Goal: Transaction & Acquisition: Purchase product/service

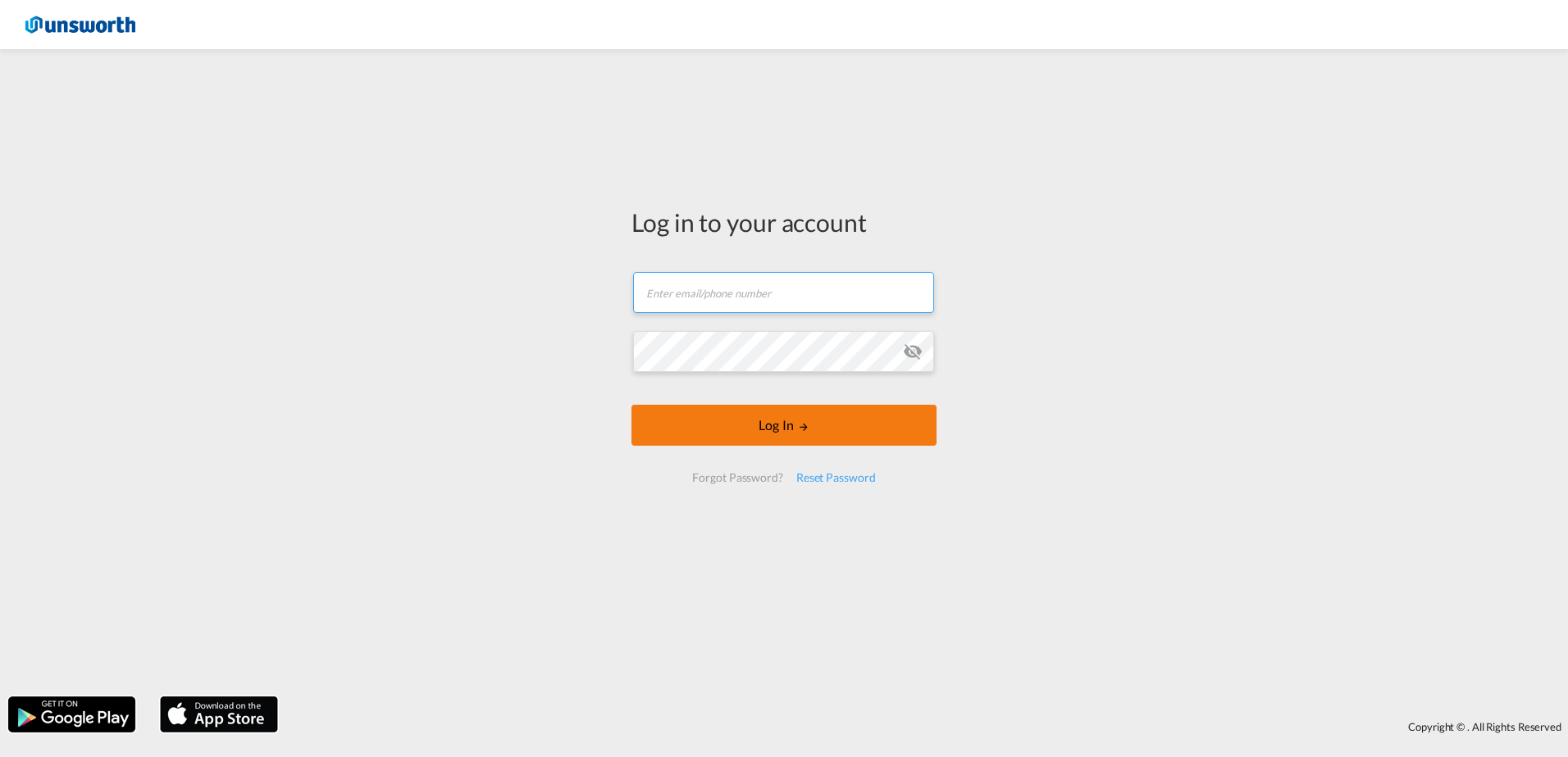
type input "[PERSON_NAME][EMAIL_ADDRESS][PERSON_NAME][DOMAIN_NAME]"
click at [773, 440] on button "Log In" at bounding box center [784, 425] width 305 height 41
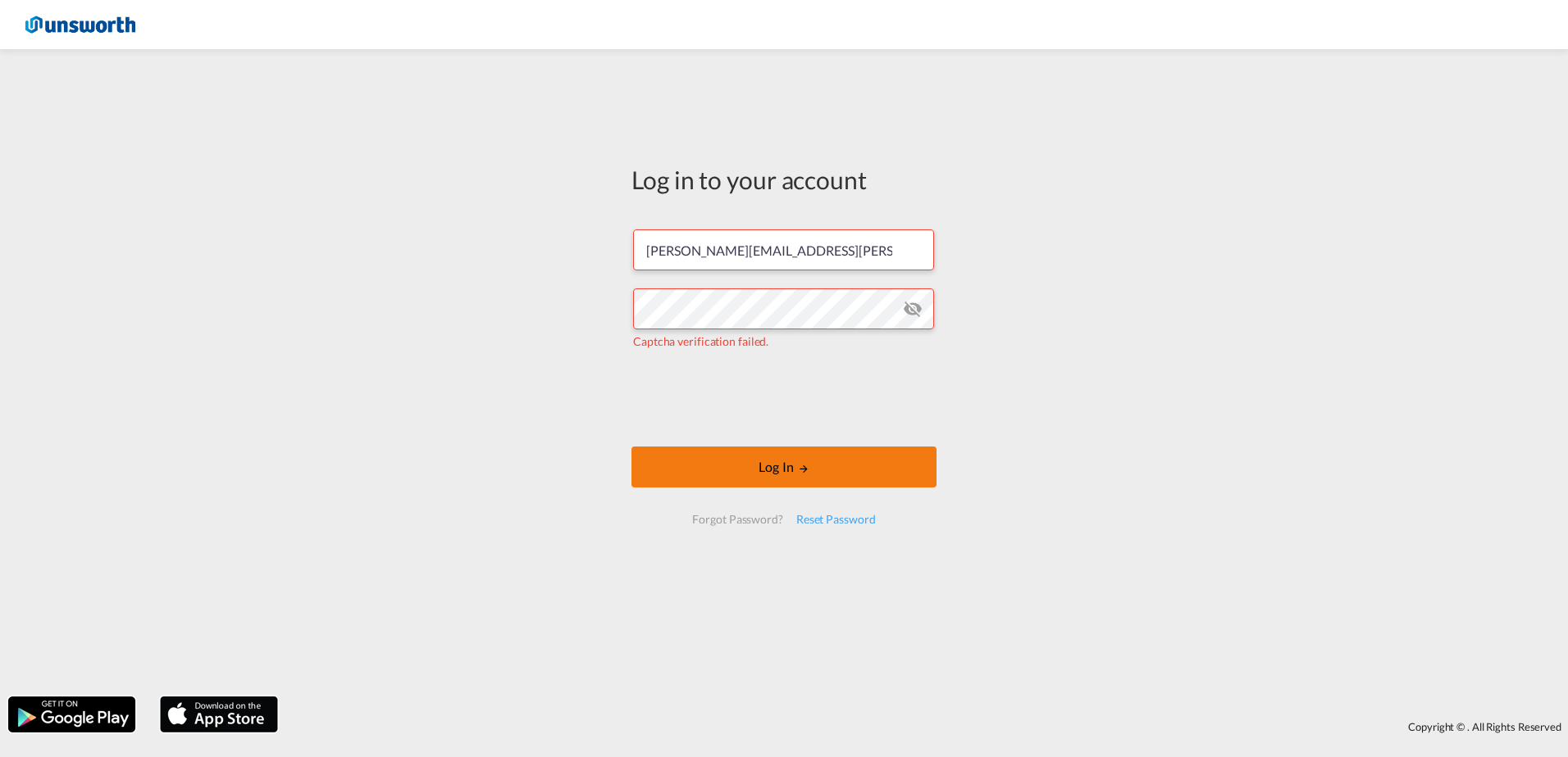
click at [791, 471] on button "Log In" at bounding box center [784, 468] width 305 height 41
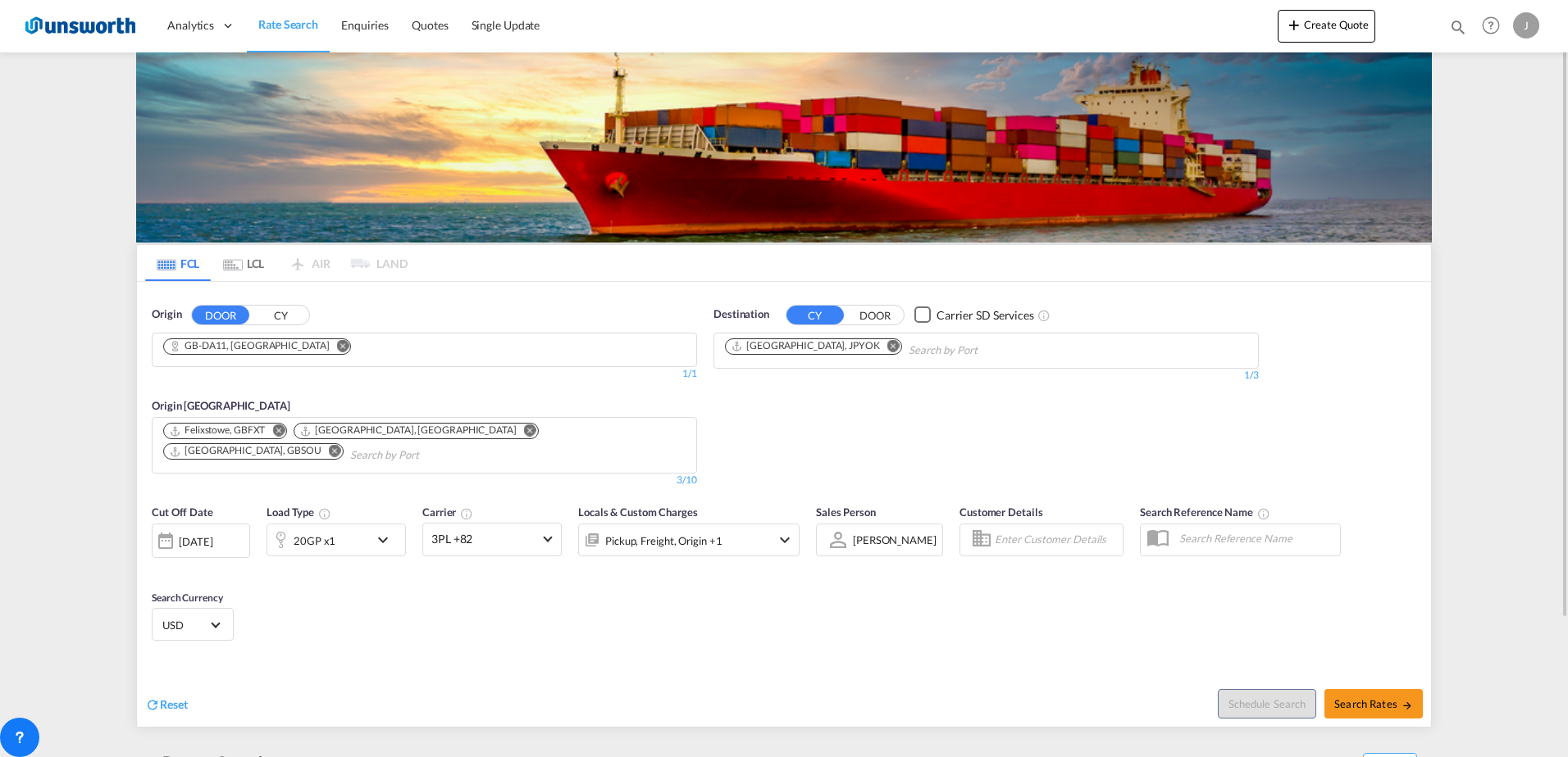
click at [326, 341] on button "Remove" at bounding box center [338, 347] width 25 height 17
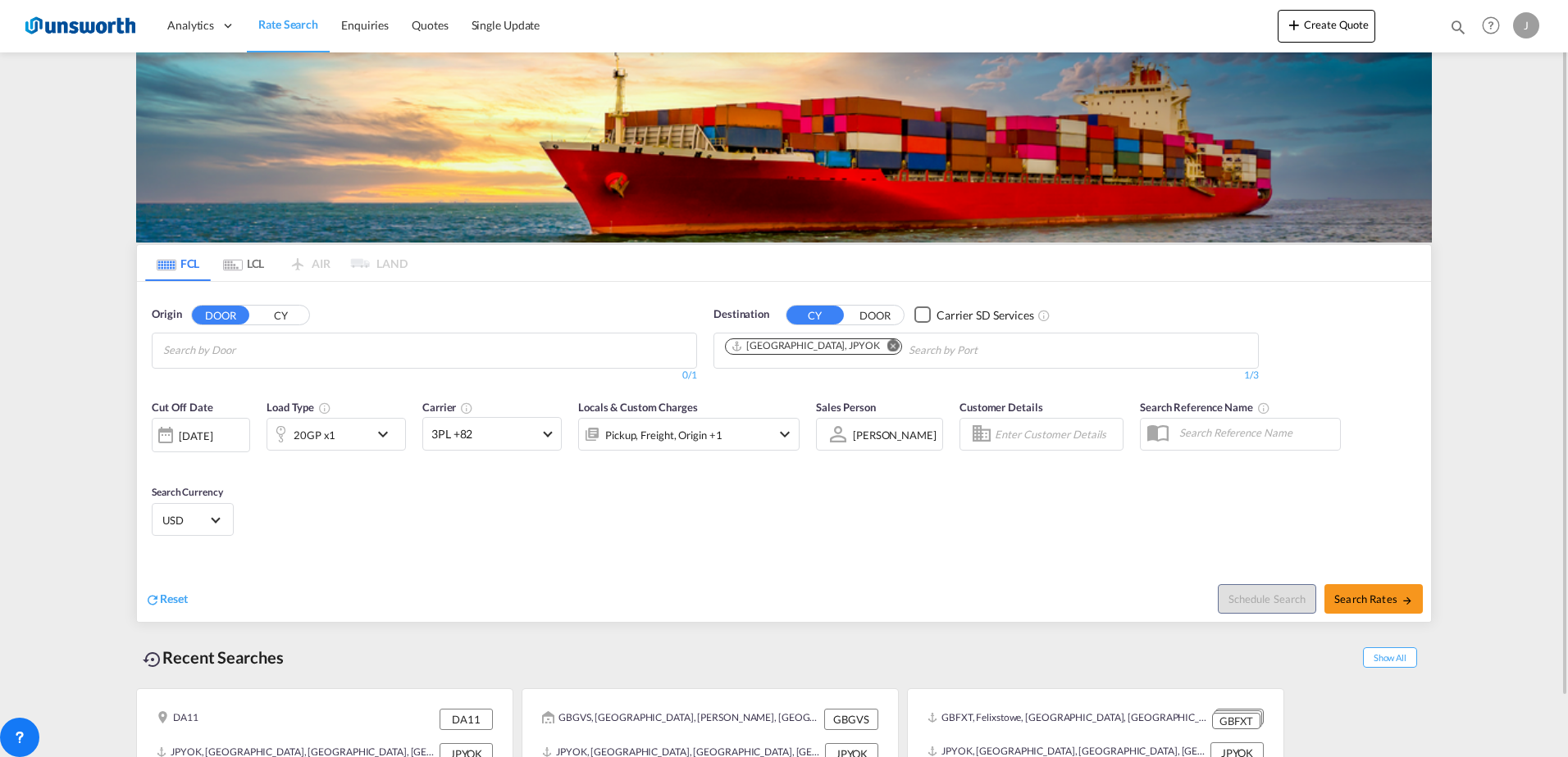
click at [273, 317] on button "CY" at bounding box center [281, 315] width 57 height 19
click at [232, 354] on input "Search by Port" at bounding box center [241, 350] width 156 height 27
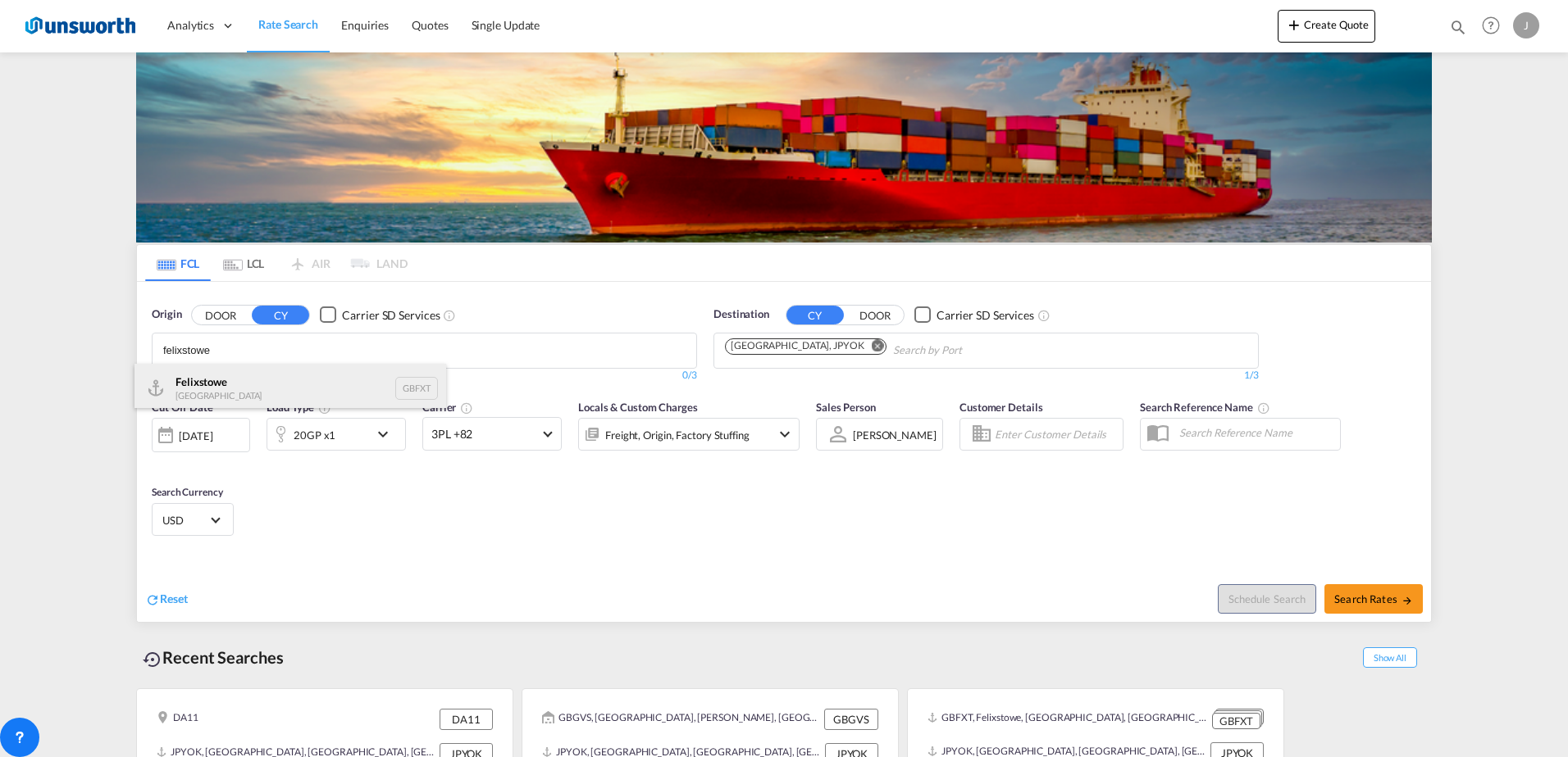
type input "felixstowe"
drag, startPoint x: 214, startPoint y: 377, endPoint x: 261, endPoint y: 369, distance: 47.7
click at [217, 372] on div "Felixstowe [GEOGRAPHIC_DATA] GBFXT" at bounding box center [291, 389] width 311 height 49
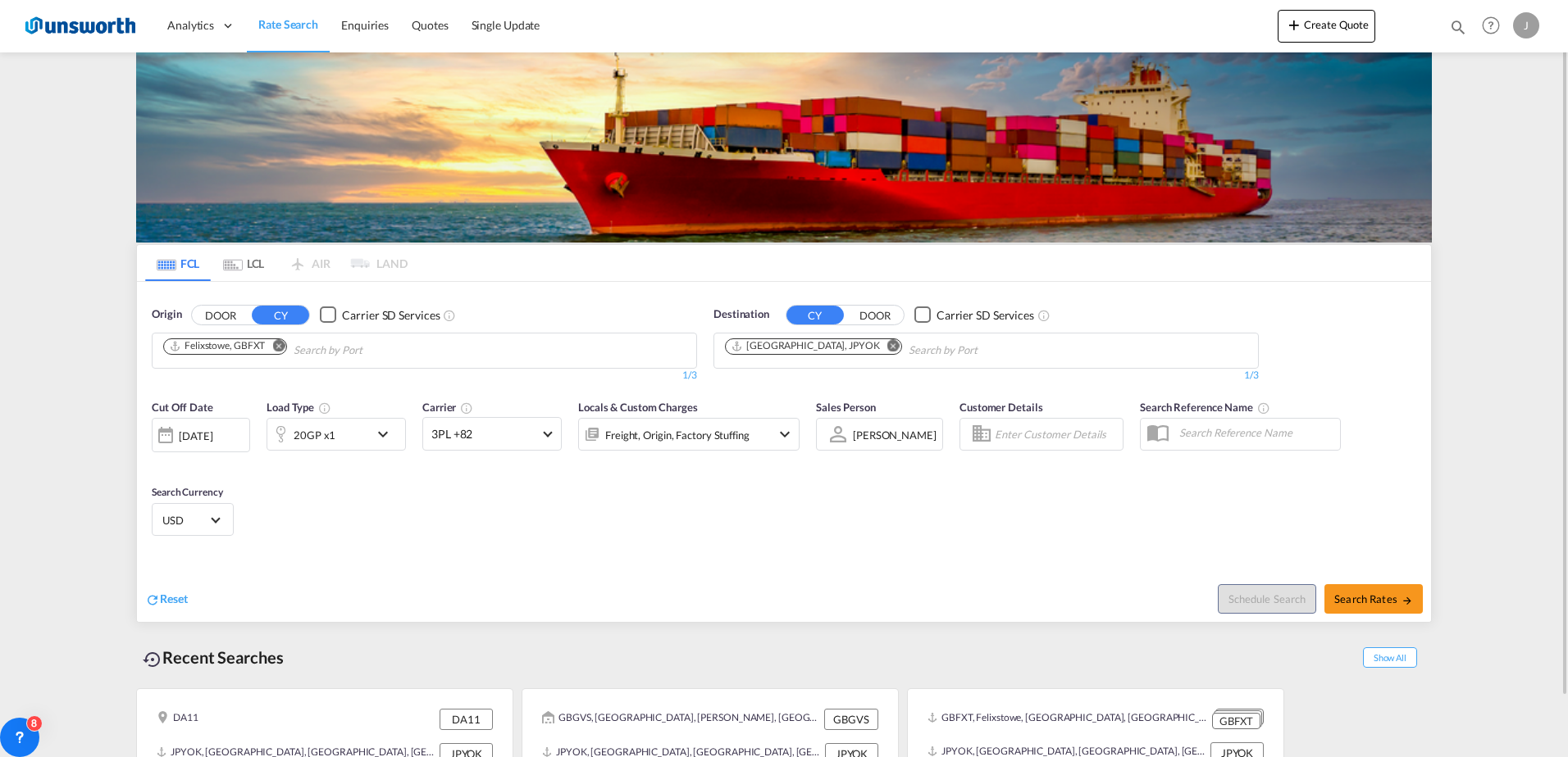
click at [887, 346] on md-icon "Remove" at bounding box center [893, 346] width 12 height 12
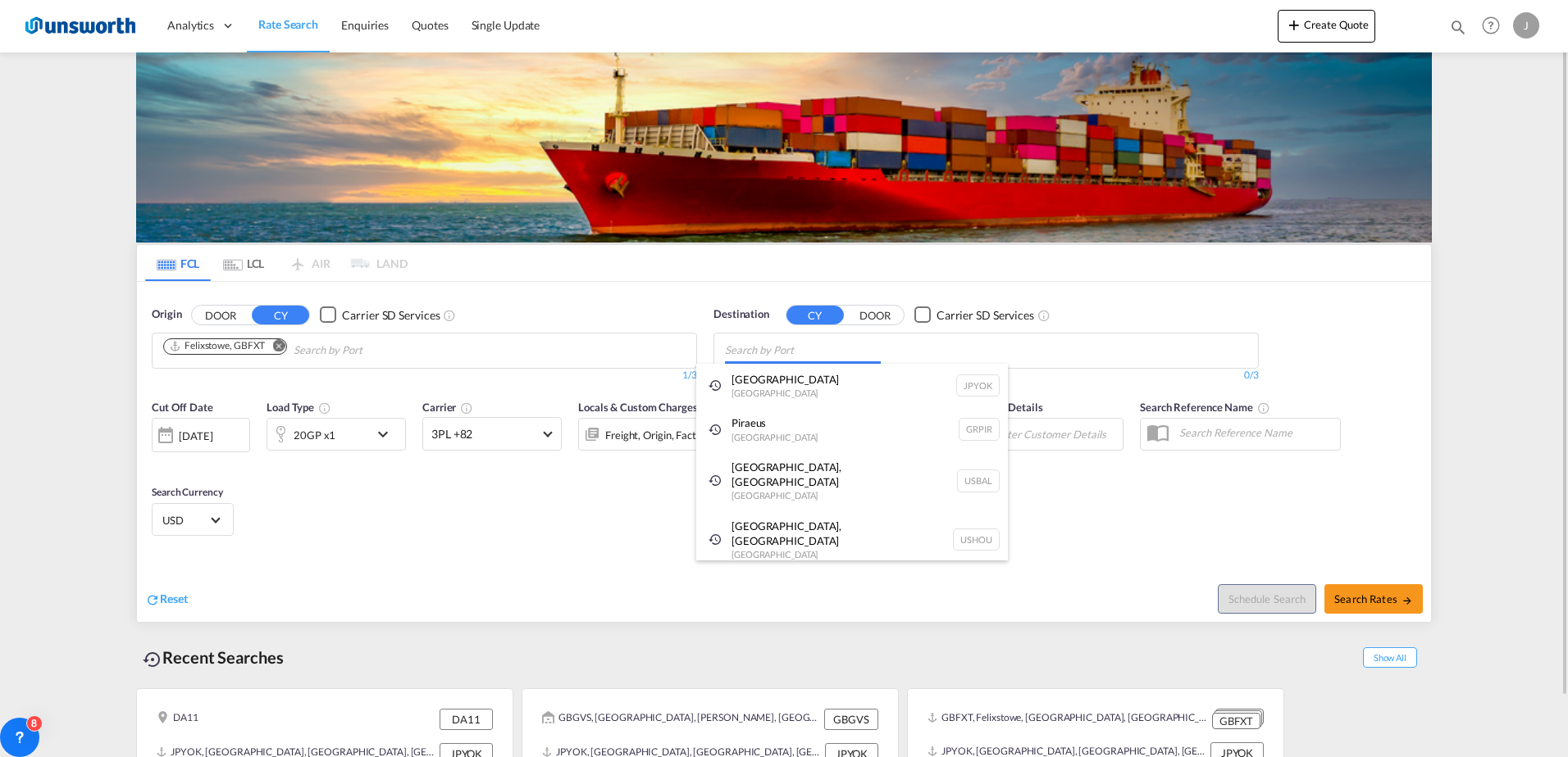
click at [820, 351] on body "Analytics Reports Dashboard Rate Search Enquiries Quotes" at bounding box center [784, 378] width 1568 height 757
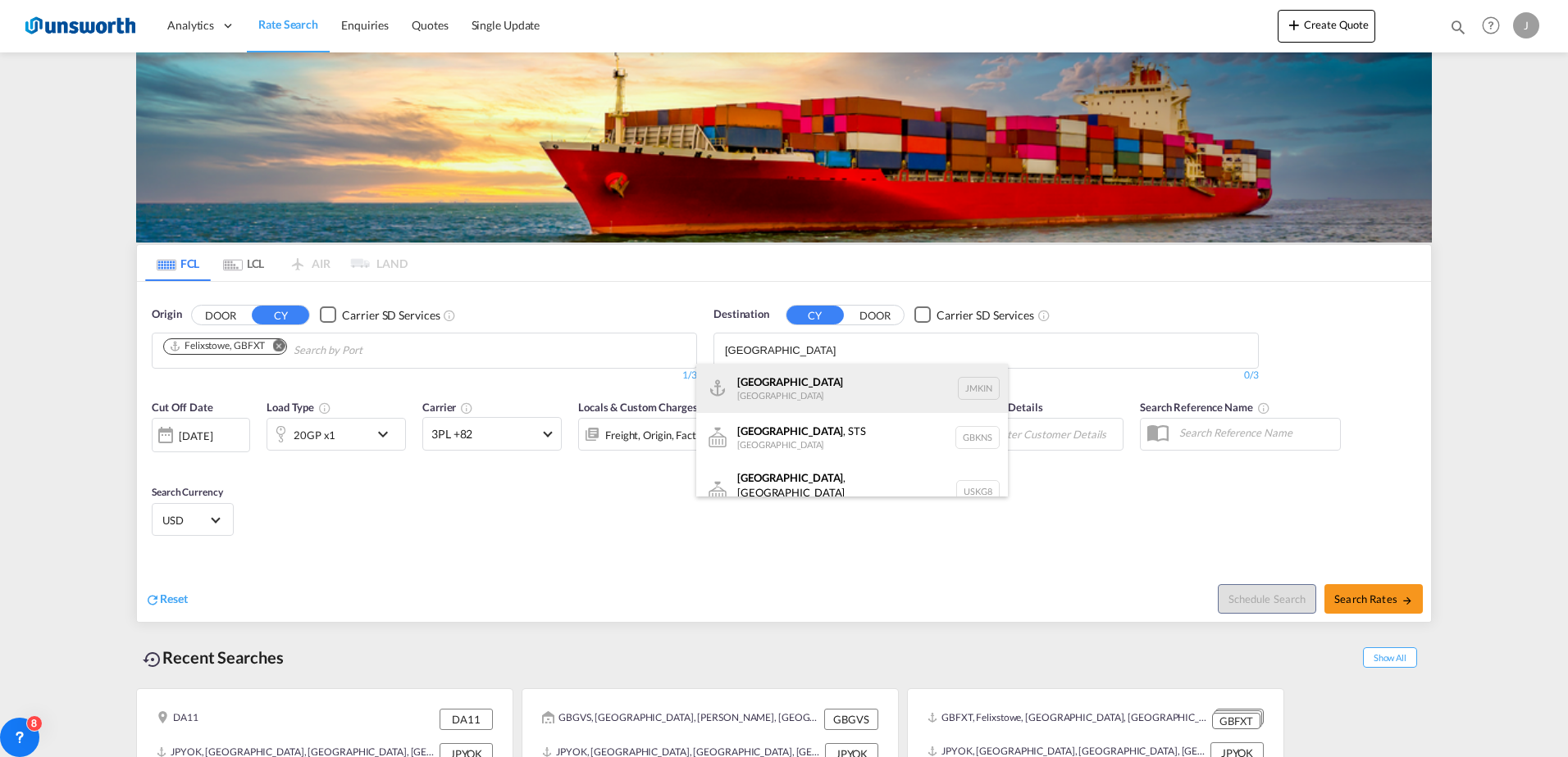
type input "[GEOGRAPHIC_DATA]"
click at [801, 386] on div "Kingston [GEOGRAPHIC_DATA] JMKIN" at bounding box center [852, 389] width 311 height 49
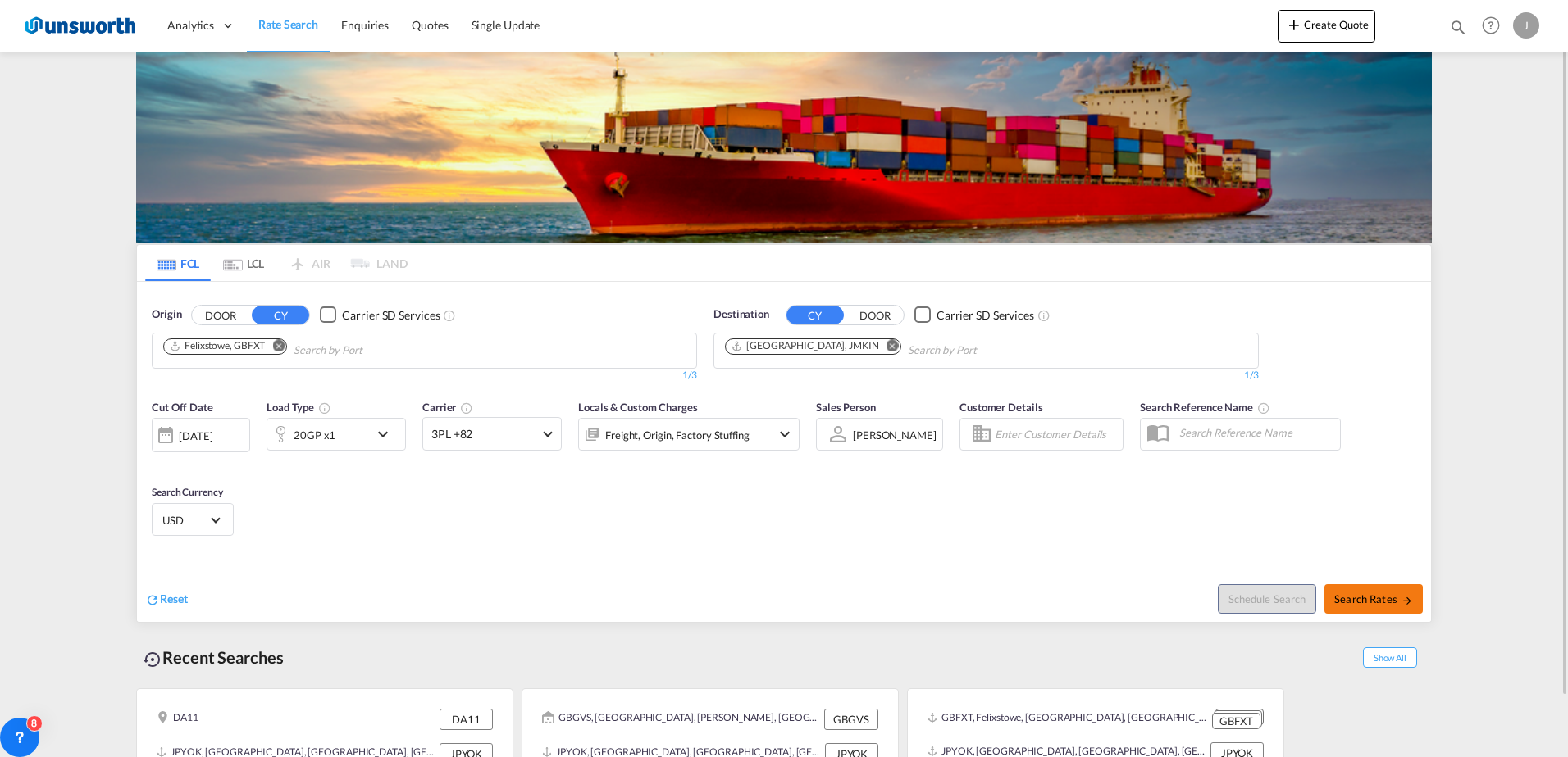
click at [1393, 599] on span "Search Rates" at bounding box center [1374, 599] width 79 height 13
type input "GBFXT to JMKIN / [DATE]"
